Goal: Find specific page/section: Find specific page/section

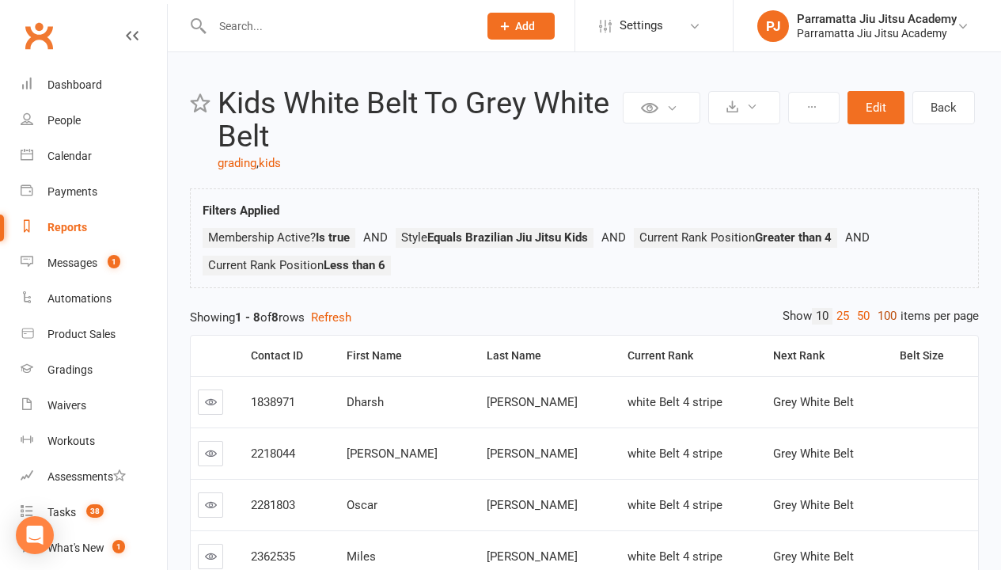
click at [883, 316] on link "100" at bounding box center [887, 316] width 27 height 17
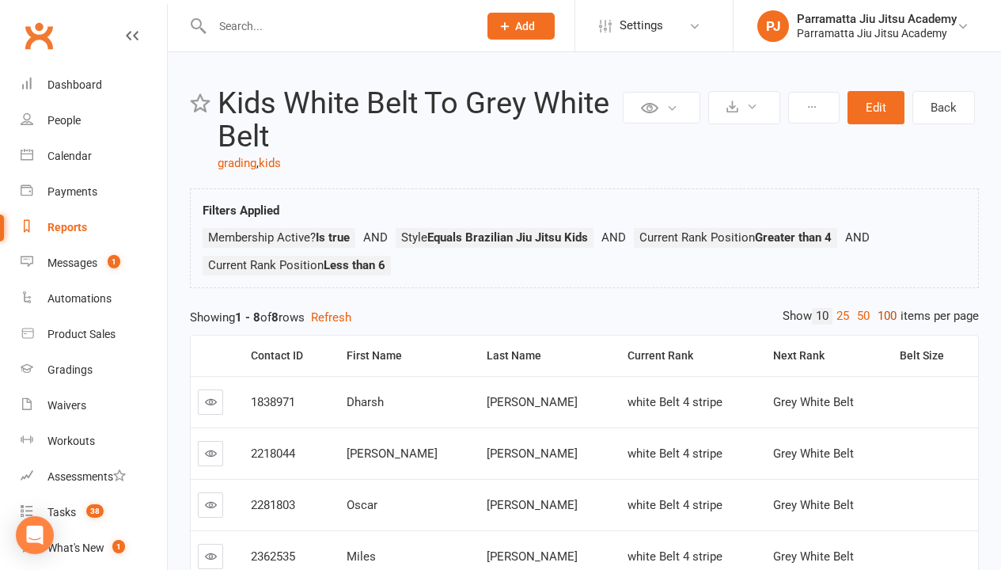
click at [883, 316] on link "100" at bounding box center [887, 316] width 27 height 17
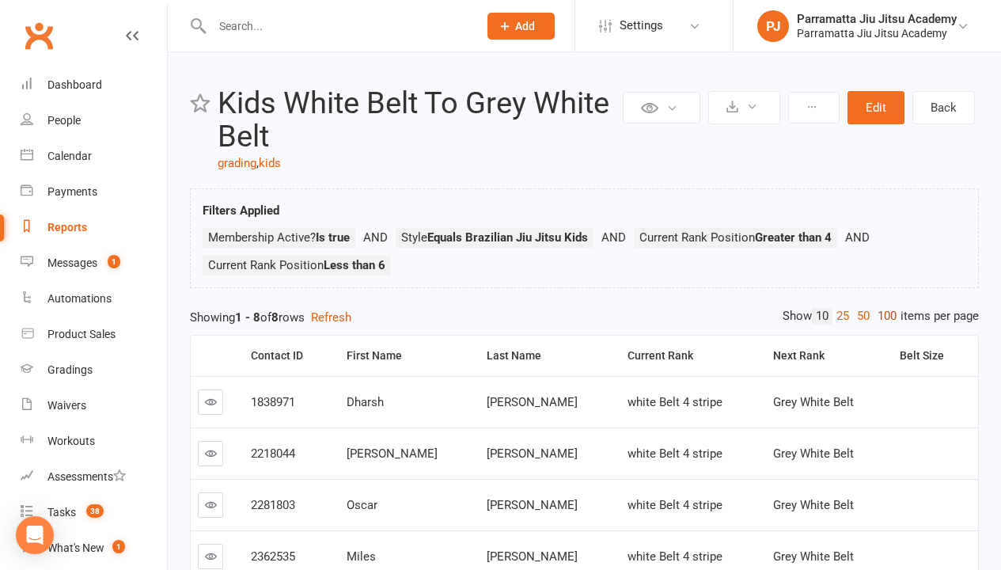
click at [883, 316] on link "100" at bounding box center [887, 316] width 27 height 17
